Goal: Task Accomplishment & Management: Manage account settings

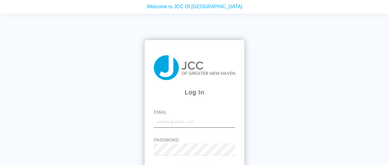
type input "[EMAIL_ADDRESS][DOMAIN_NAME]"
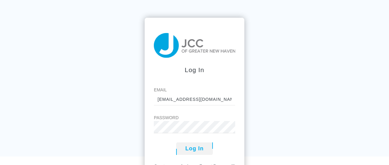
scroll to position [43, 0]
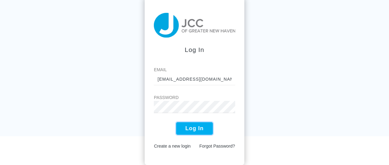
click at [199, 129] on button "Log In" at bounding box center [194, 128] width 37 height 13
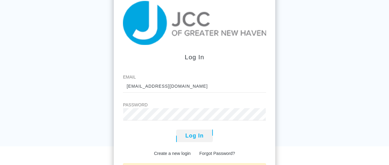
scroll to position [64, 0]
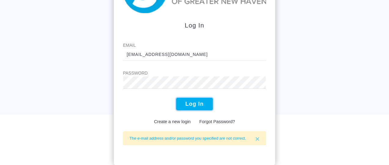
click at [200, 102] on button "Log In" at bounding box center [194, 104] width 37 height 13
click at [203, 104] on button "Log In" at bounding box center [194, 104] width 37 height 13
